Goal: Task Accomplishment & Management: Use online tool/utility

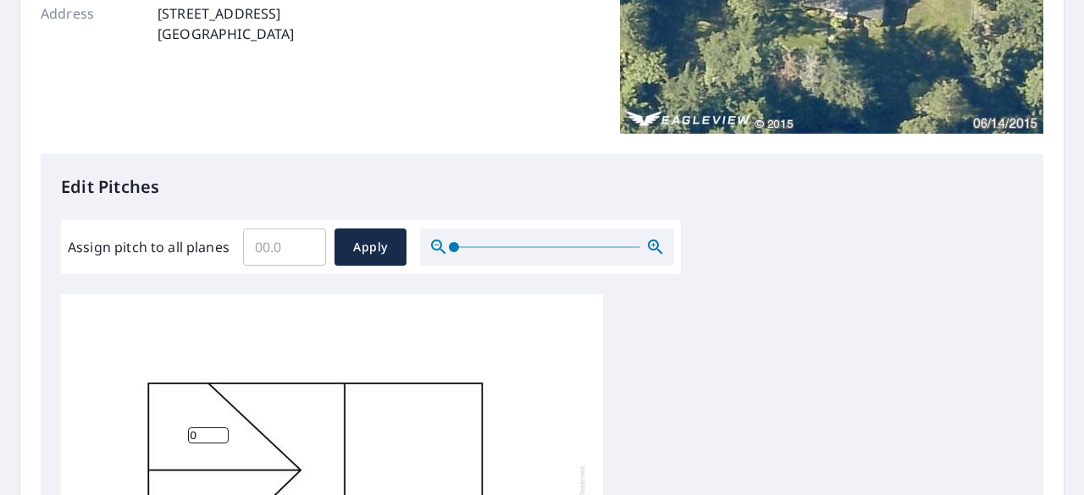
scroll to position [339, 0]
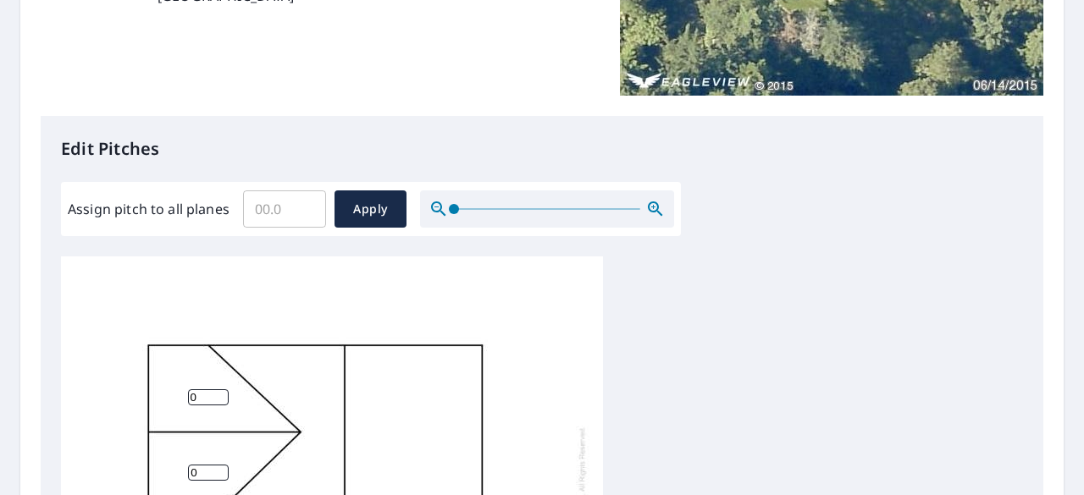
click at [269, 208] on input "Assign pitch to all planes" at bounding box center [284, 208] width 83 height 47
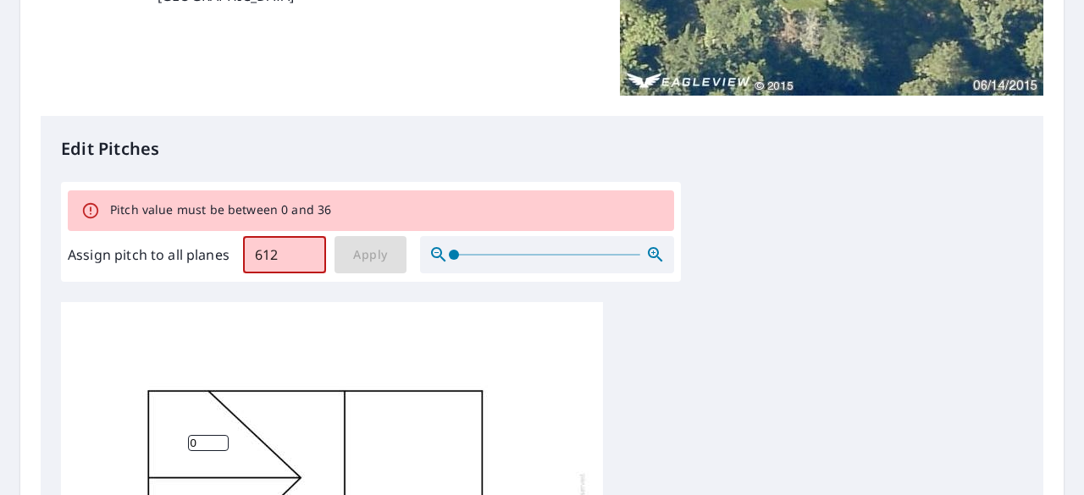
type input "612"
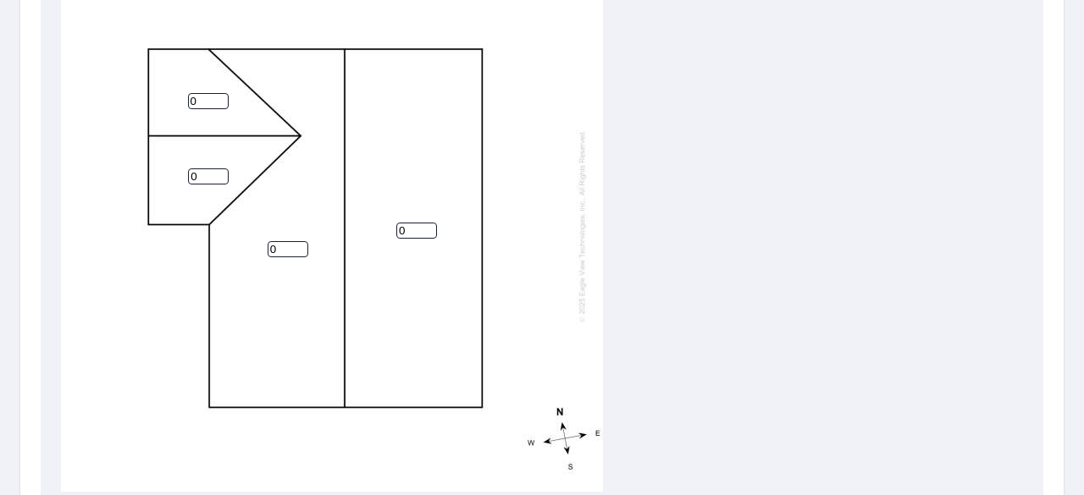
scroll to position [677, 0]
click at [208, 92] on input "0" at bounding box center [208, 100] width 41 height 16
type input "06"
click at [211, 168] on input "0" at bounding box center [208, 176] width 41 height 16
type input "06"
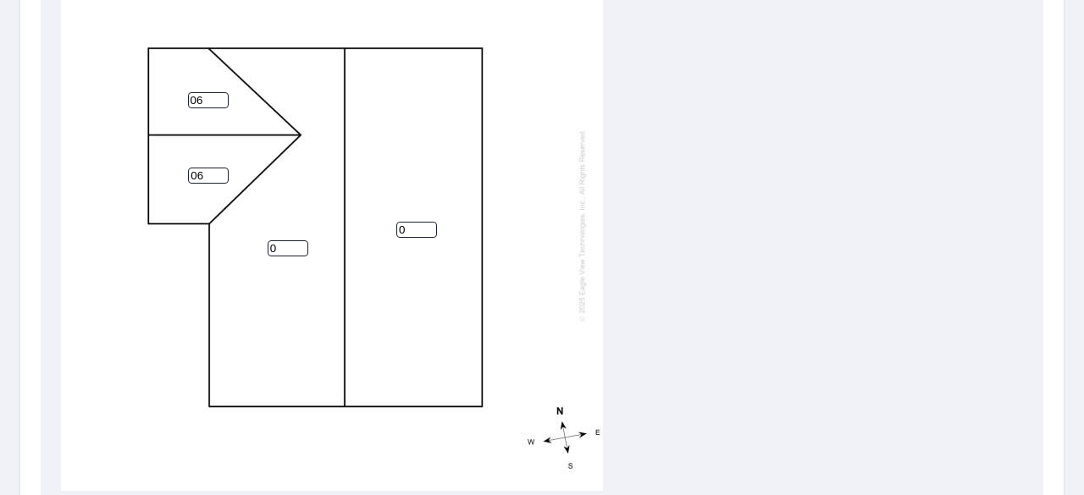
click at [282, 224] on div "0 0 06 06" at bounding box center [332, 225] width 542 height 532
click at [282, 240] on input "0" at bounding box center [287, 248] width 41 height 16
type input "06"
click at [411, 222] on input "0" at bounding box center [416, 230] width 41 height 16
type input "06"
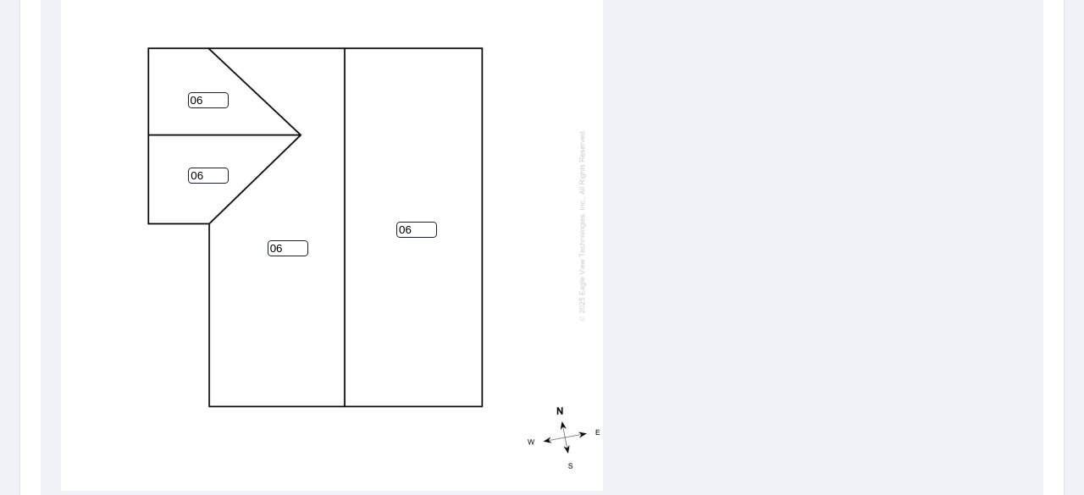
click at [574, 175] on div "06 06 06 06" at bounding box center [332, 225] width 542 height 532
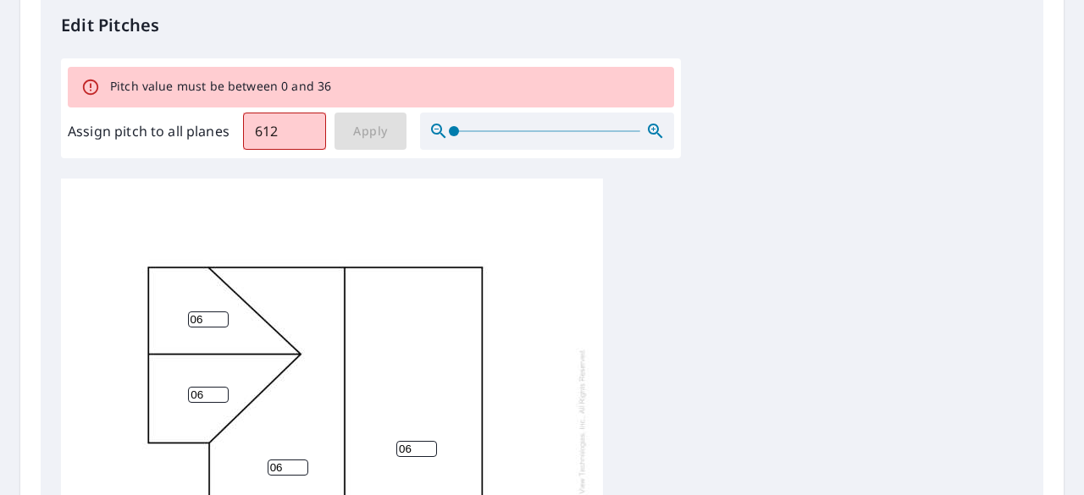
scroll to position [254, 0]
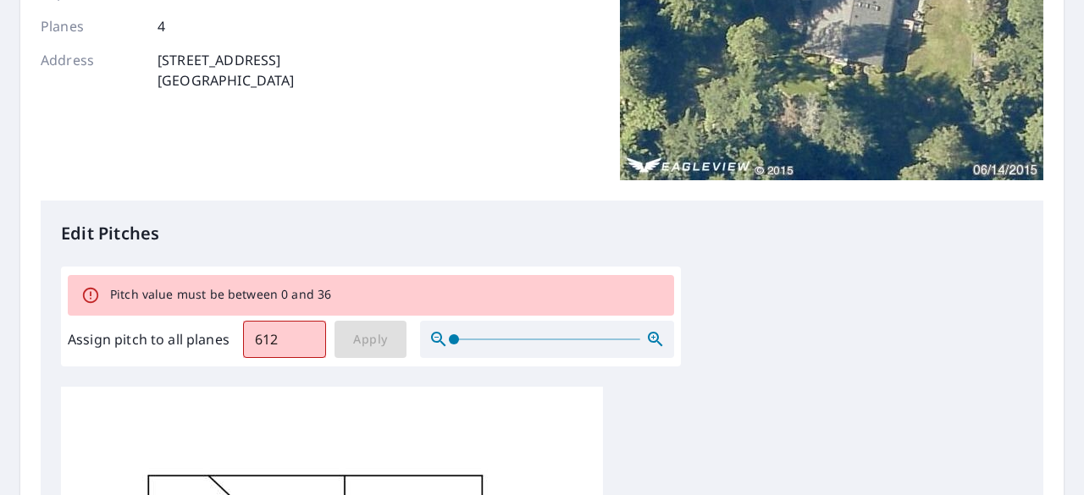
click at [278, 345] on input "612" at bounding box center [284, 339] width 83 height 47
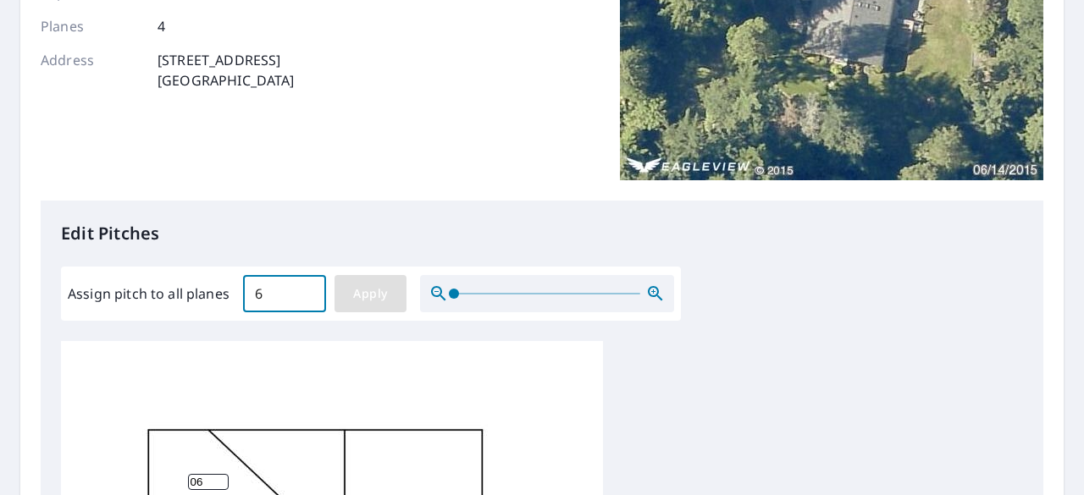
type input "6"
click at [385, 297] on span "Apply" at bounding box center [370, 294] width 45 height 21
type input "6"
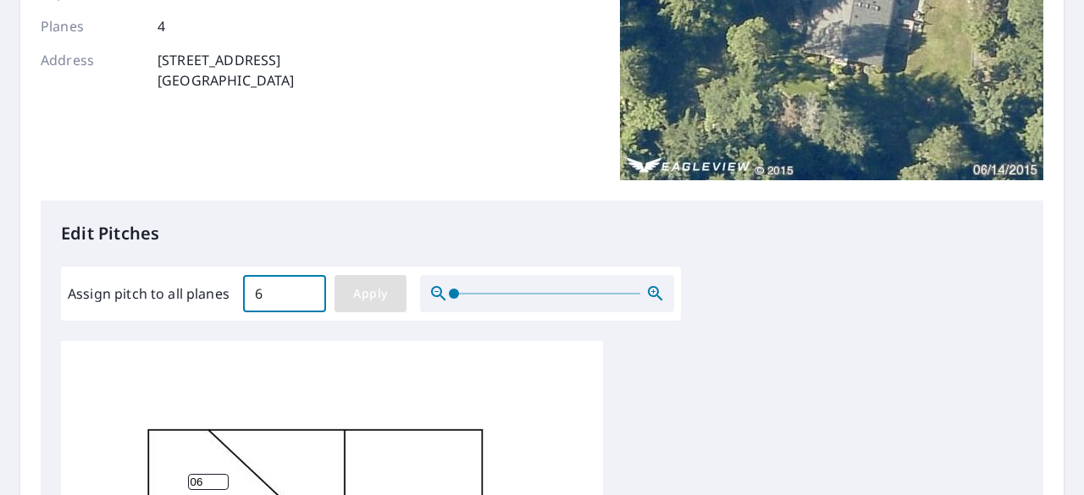
type input "6"
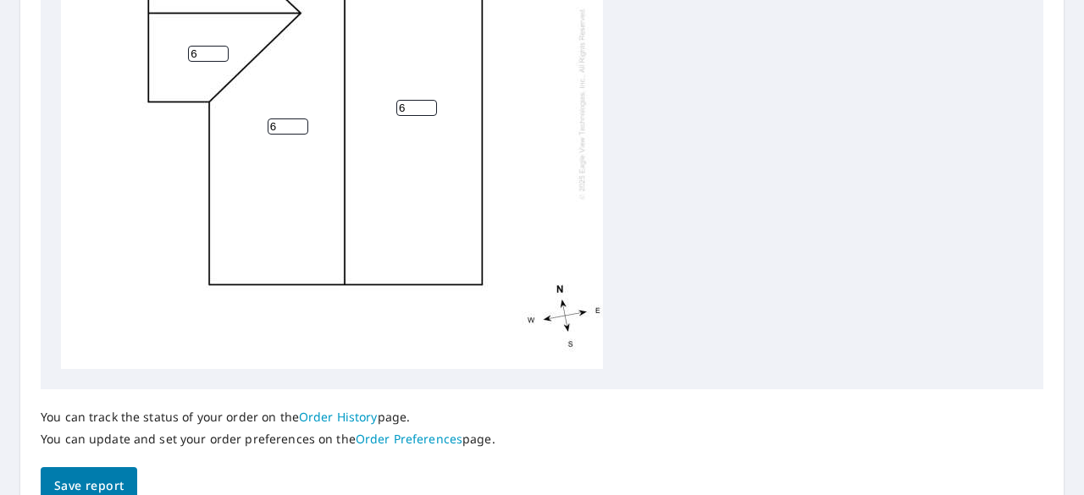
scroll to position [843, 0]
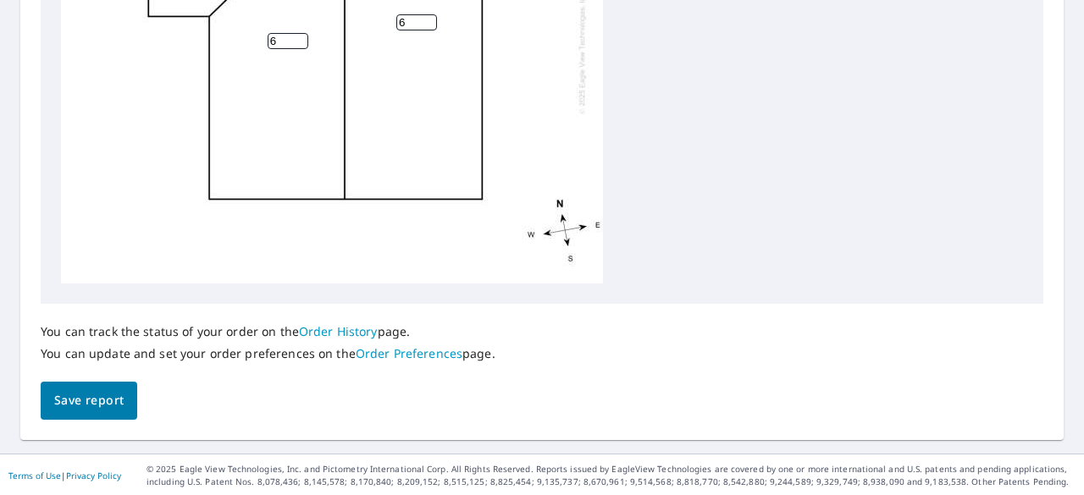
click at [86, 407] on span "Save report" at bounding box center [88, 400] width 69 height 21
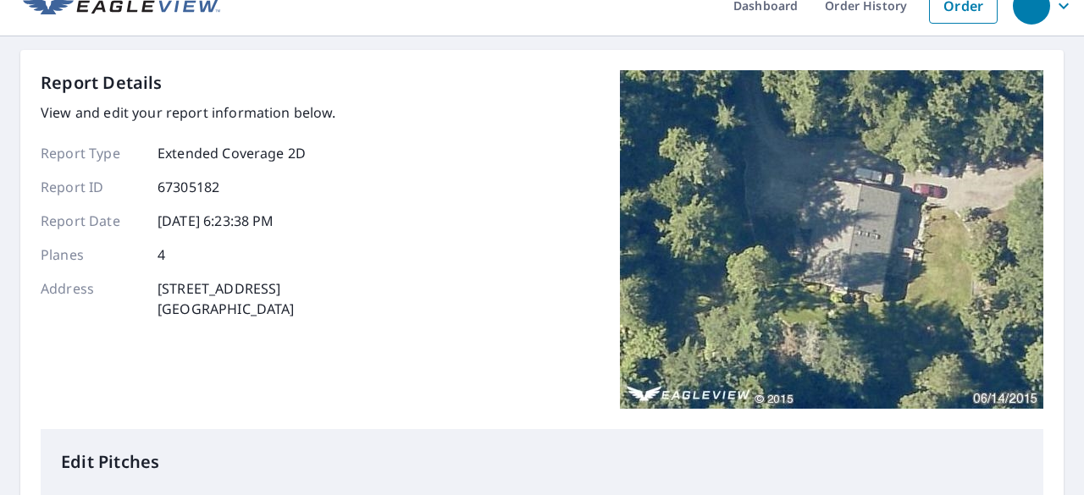
scroll to position [0, 0]
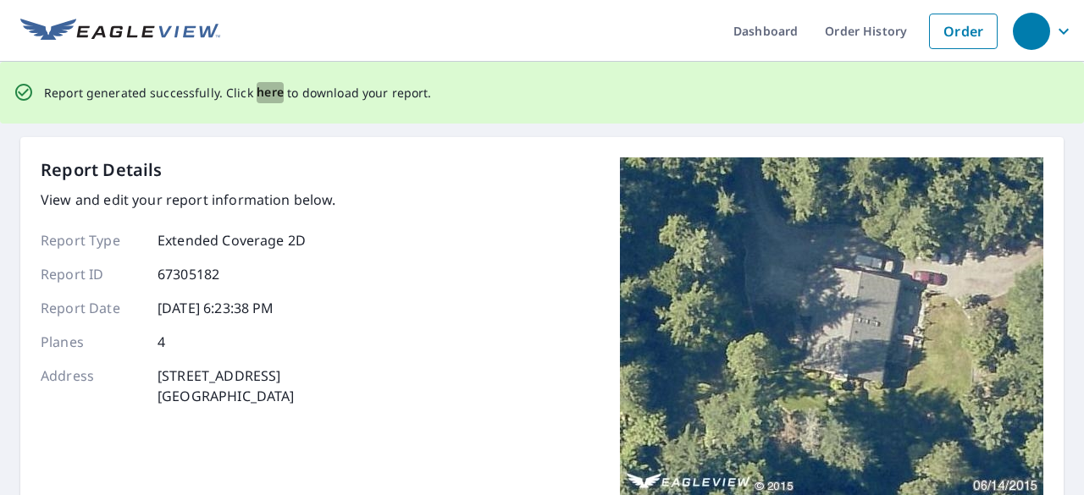
click at [269, 96] on span "here" at bounding box center [270, 92] width 28 height 21
